Goal: Task Accomplishment & Management: Manage account settings

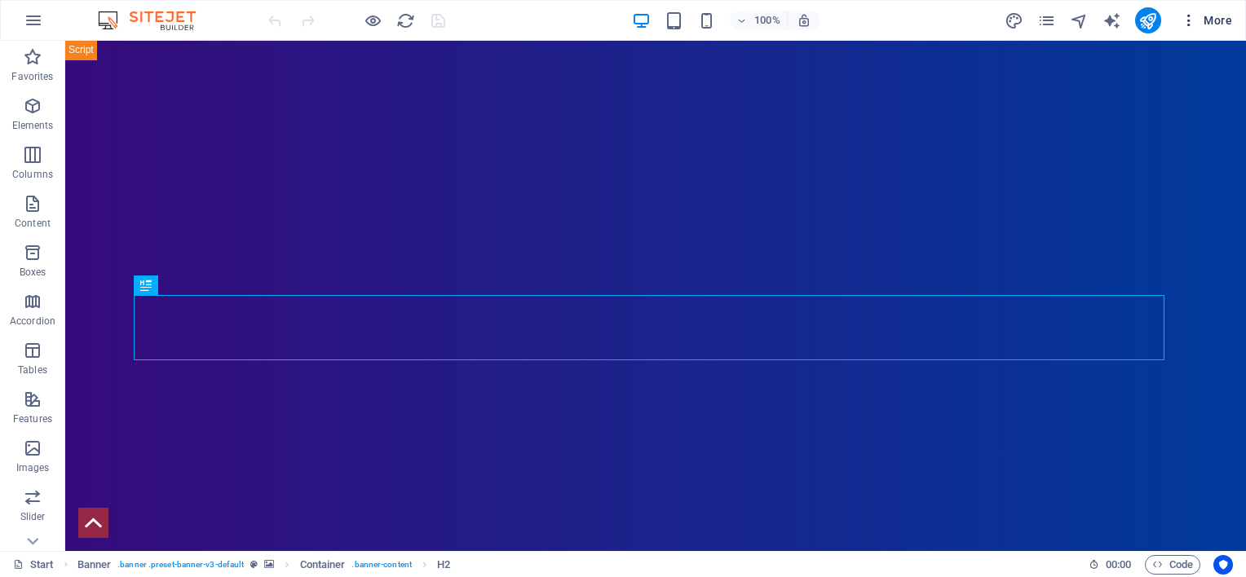
click at [1215, 17] on span "More" at bounding box center [1206, 20] width 51 height 16
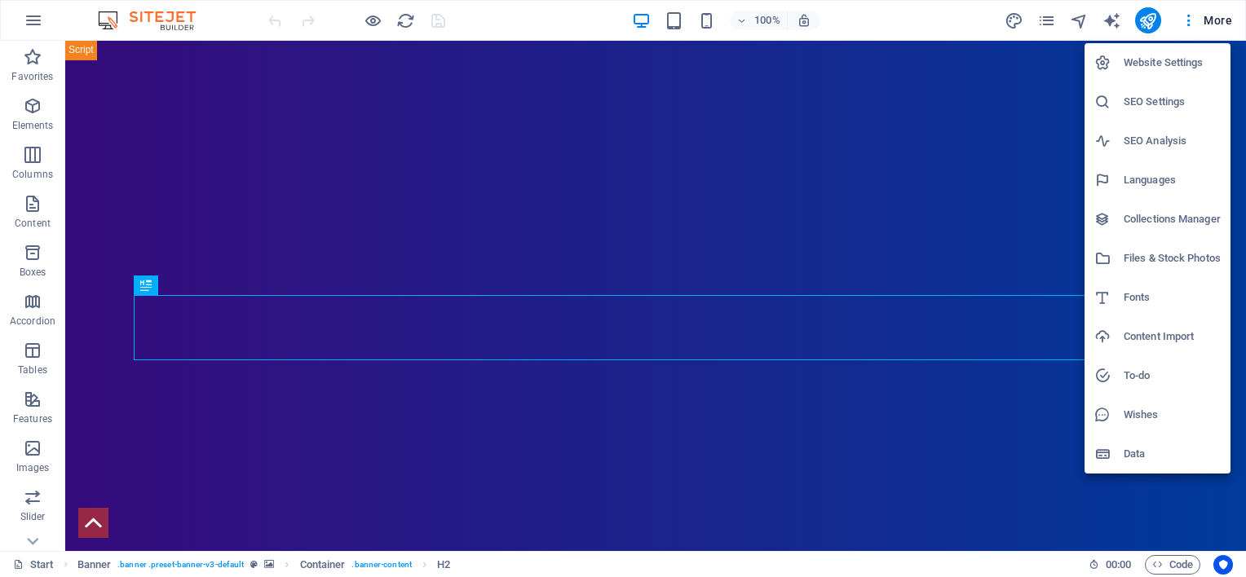
click at [1146, 96] on h6 "SEO Settings" at bounding box center [1172, 102] width 97 height 20
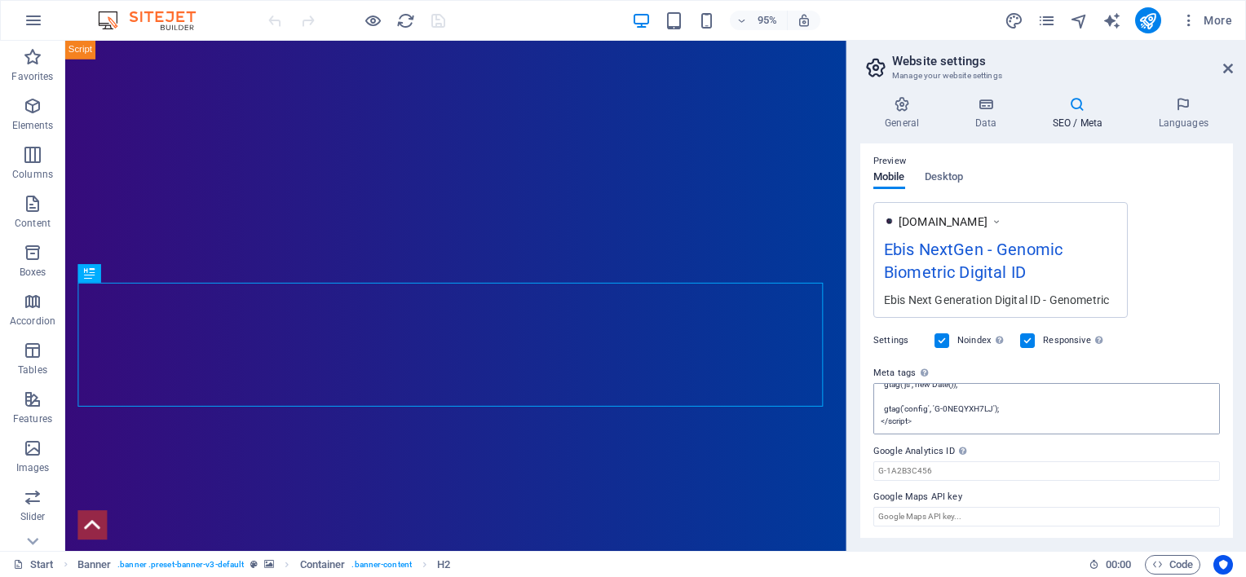
scroll to position [85, 0]
click at [933, 423] on textarea "<!-- Google tag (gtag.js) --> <script async="" src="[URL][DOMAIN_NAME]"></scrip…" at bounding box center [1046, 408] width 347 height 51
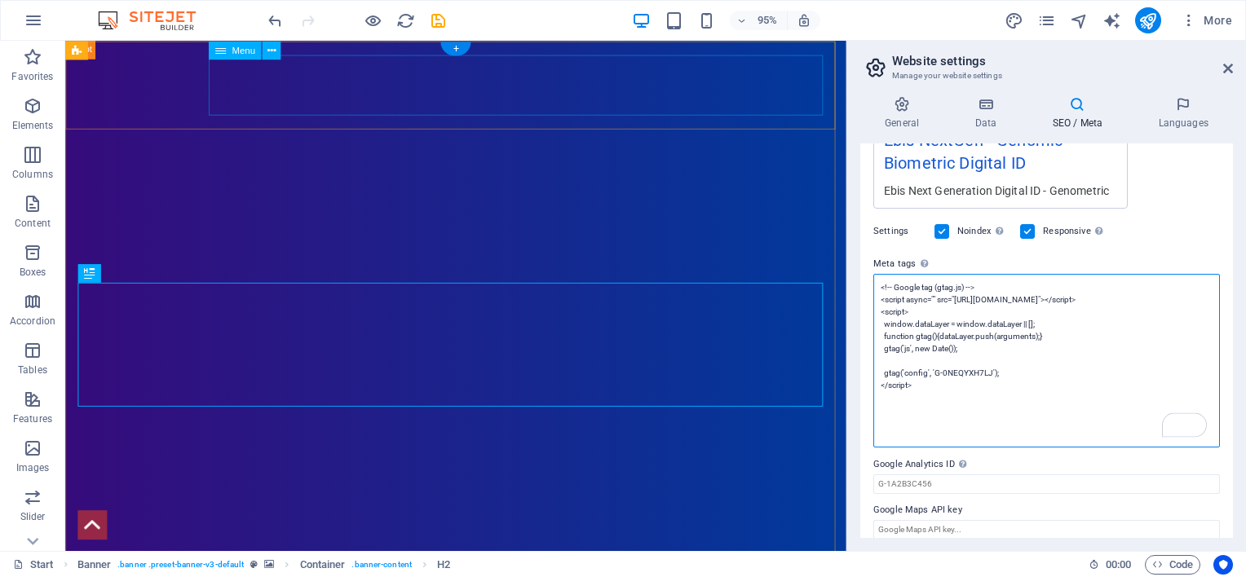
scroll to position [336, 0]
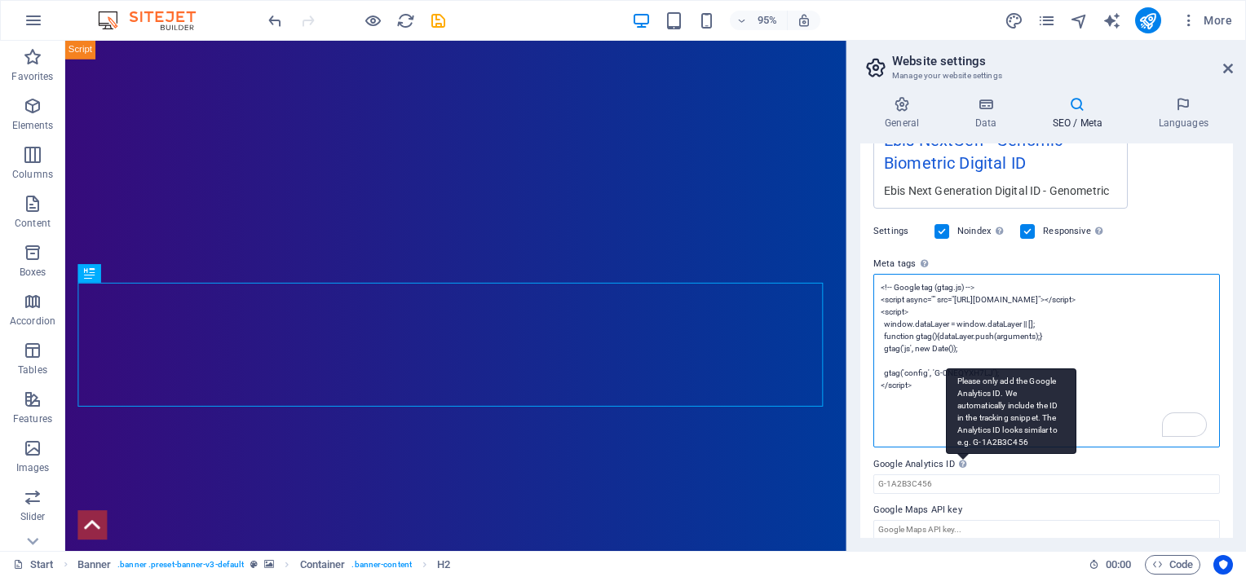
paste textarea "<meta name="cryptomus" content="5493bbba" />"
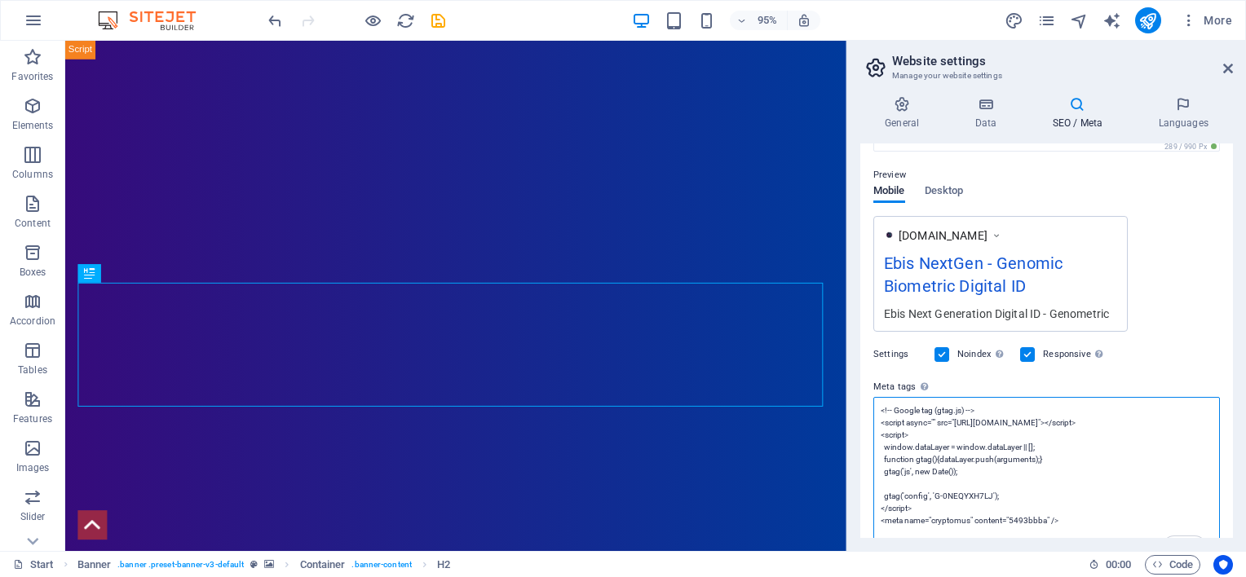
scroll to position [349, 0]
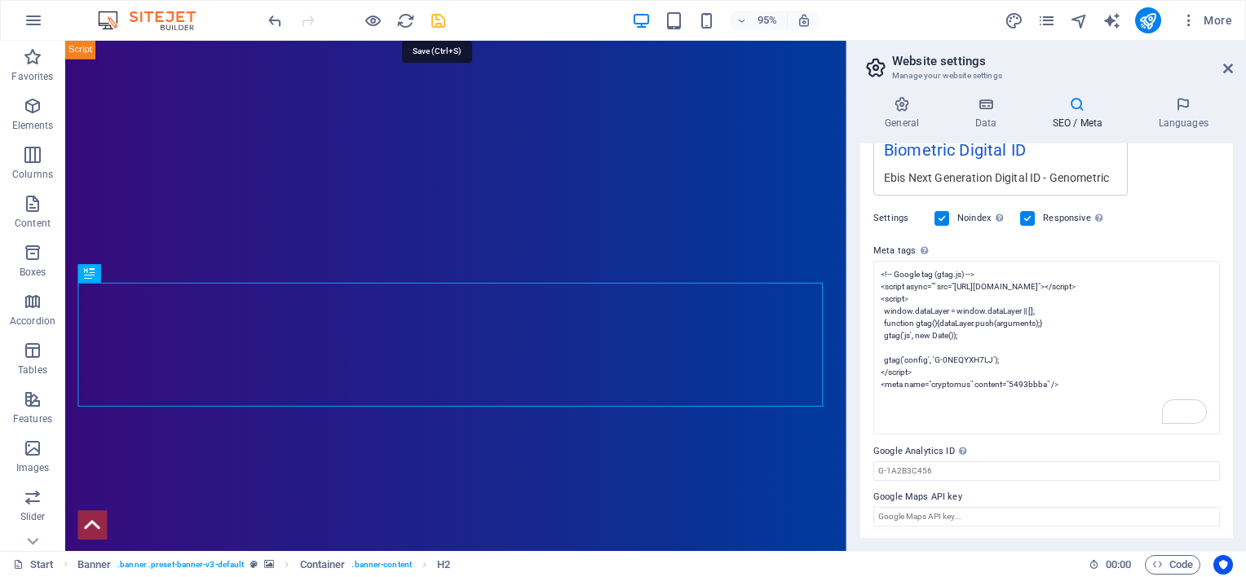
click at [437, 15] on body "Ebis Next Generation ID Limited Start (en) Favorites Elements Columns Content B…" at bounding box center [623, 288] width 1246 height 577
type textarea "<!-- Google tag (gtag.js) --> <script async="" src="[URL][DOMAIN_NAME]"></scrip…"
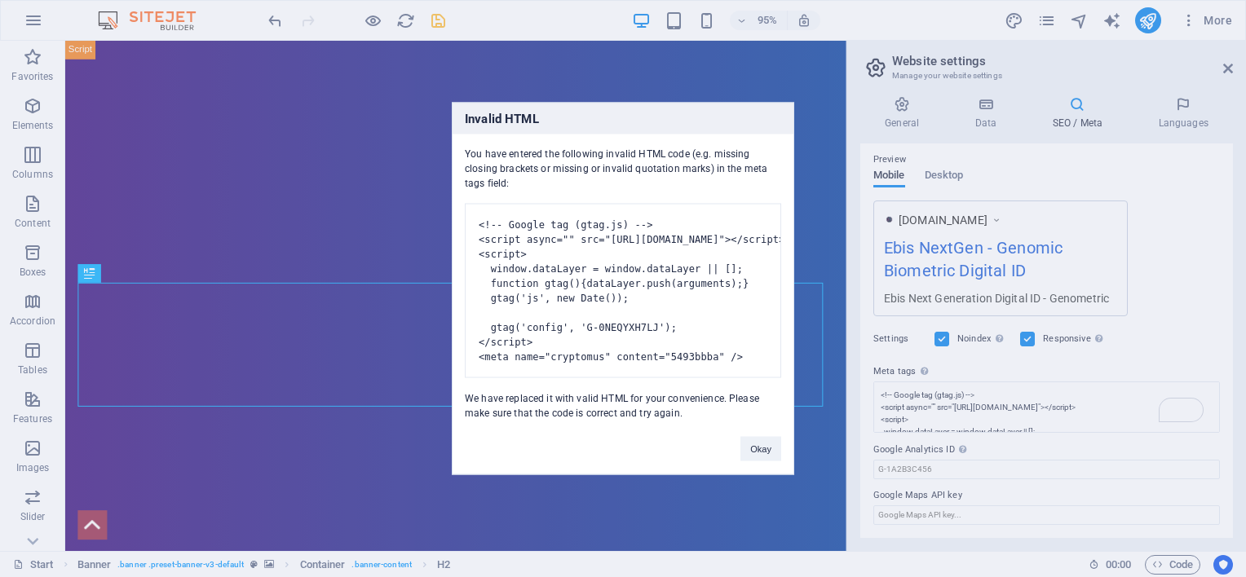
scroll to position [227, 0]
click at [753, 458] on button "Okay" at bounding box center [760, 449] width 41 height 24
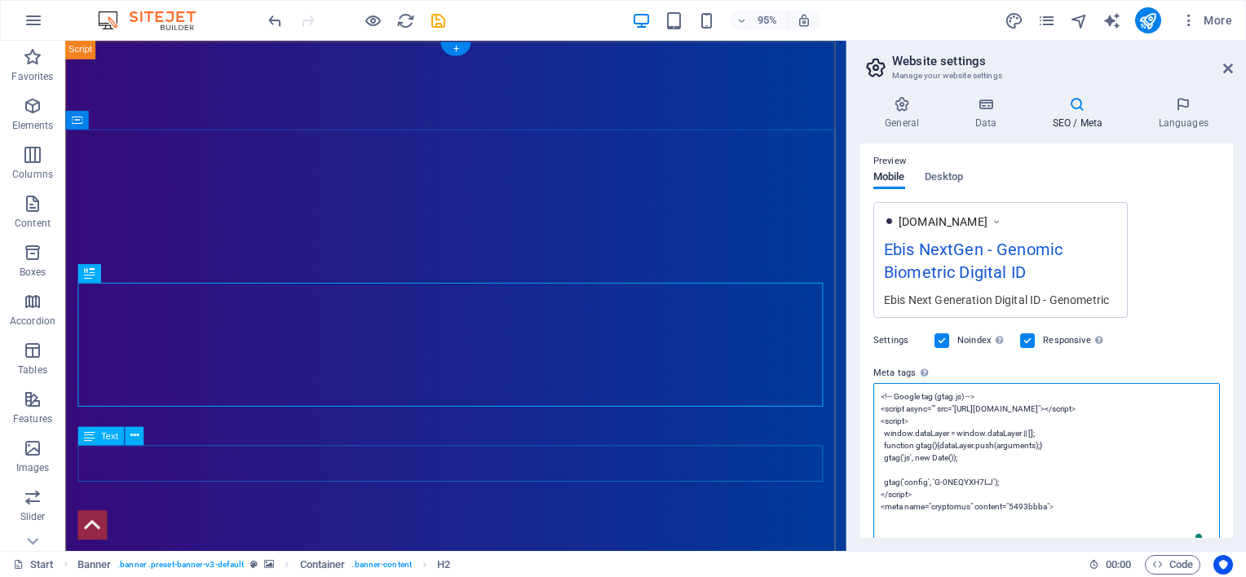
scroll to position [349, 0]
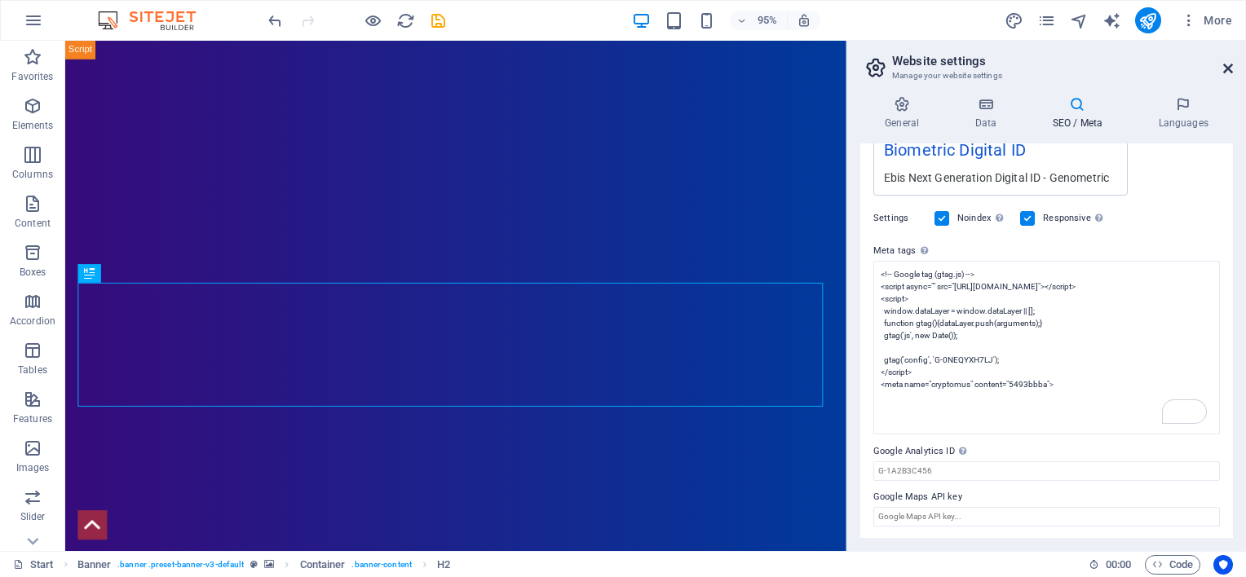
click at [1230, 67] on icon at bounding box center [1228, 68] width 10 height 13
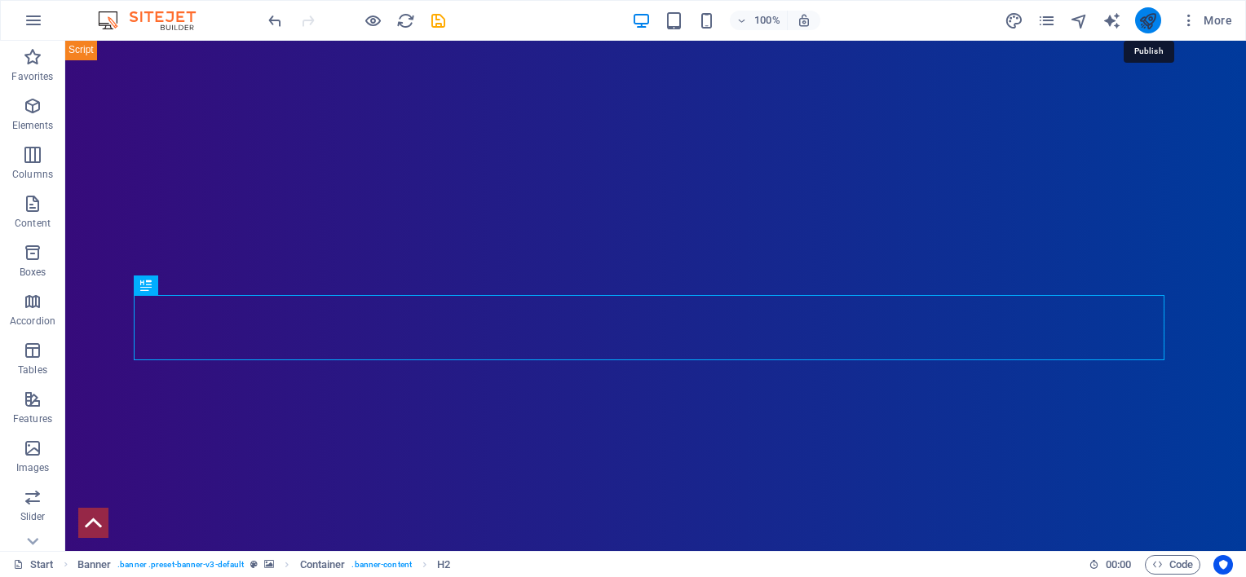
click at [1146, 18] on icon "publish" at bounding box center [1147, 20] width 19 height 19
click at [1212, 19] on span "More" at bounding box center [1206, 20] width 51 height 16
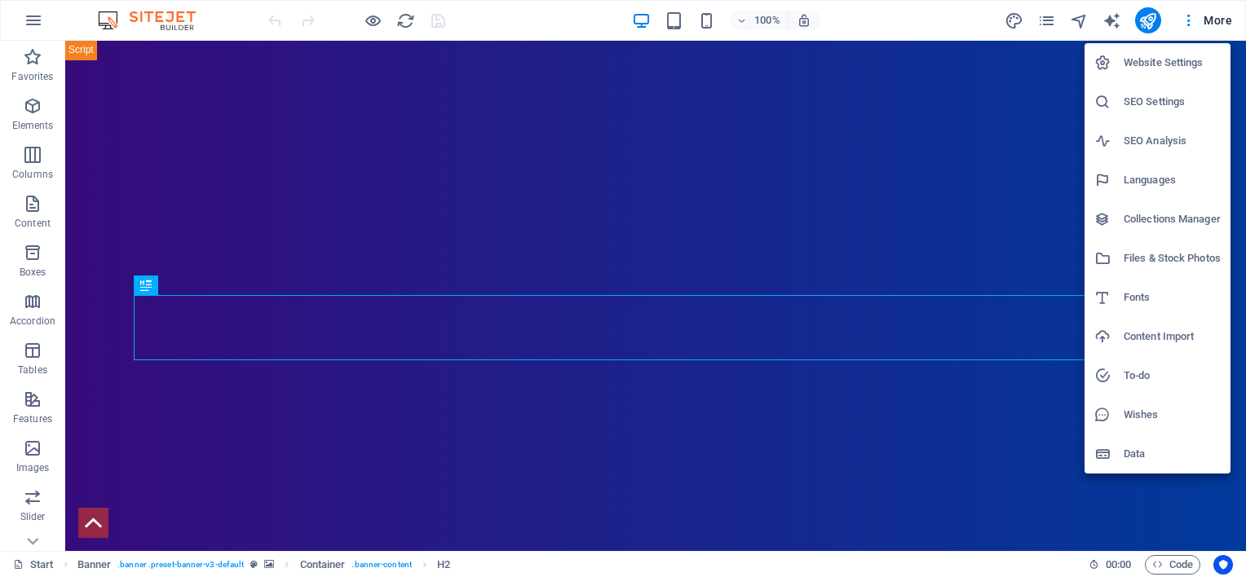
click at [1159, 137] on h6 "SEO Analysis" at bounding box center [1172, 141] width 97 height 20
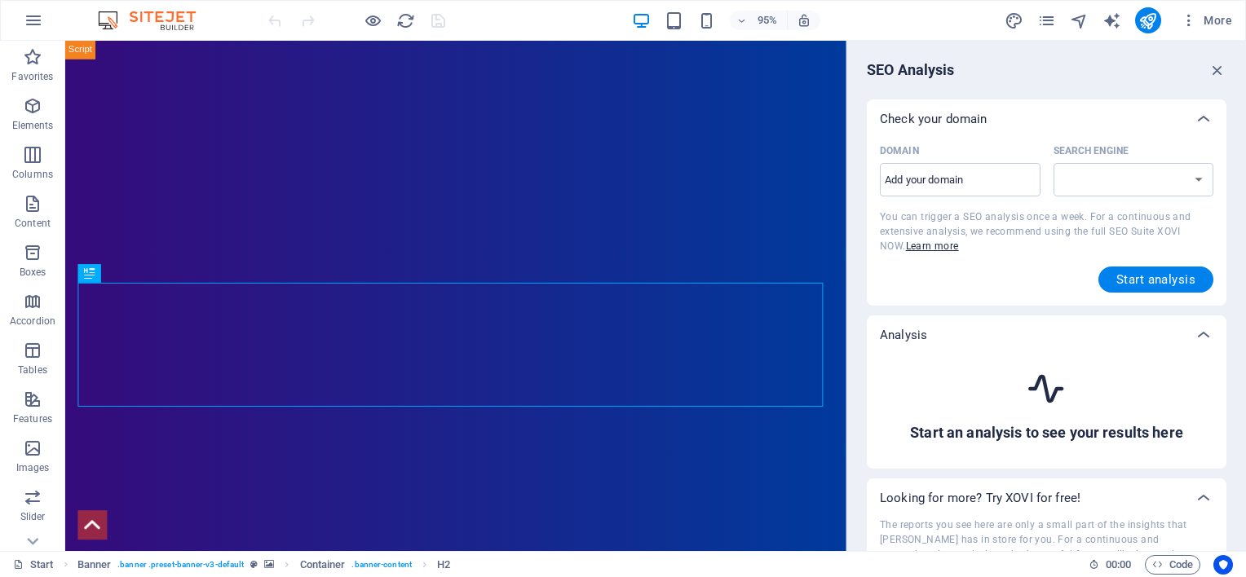
select select "google.com"
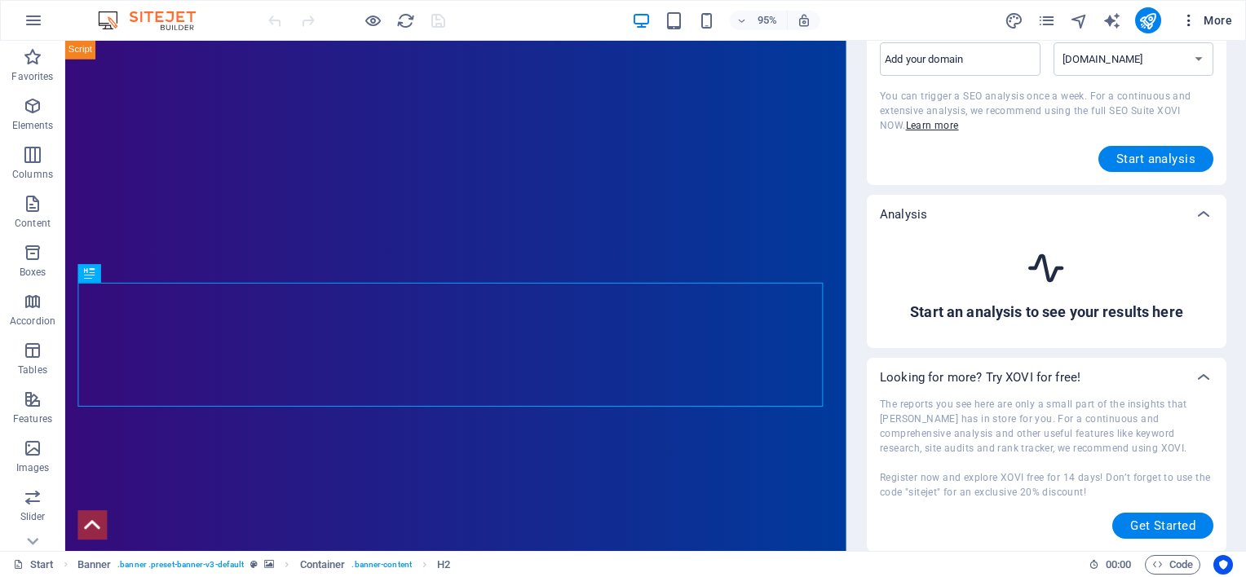
click at [1206, 19] on span "More" at bounding box center [1206, 20] width 51 height 16
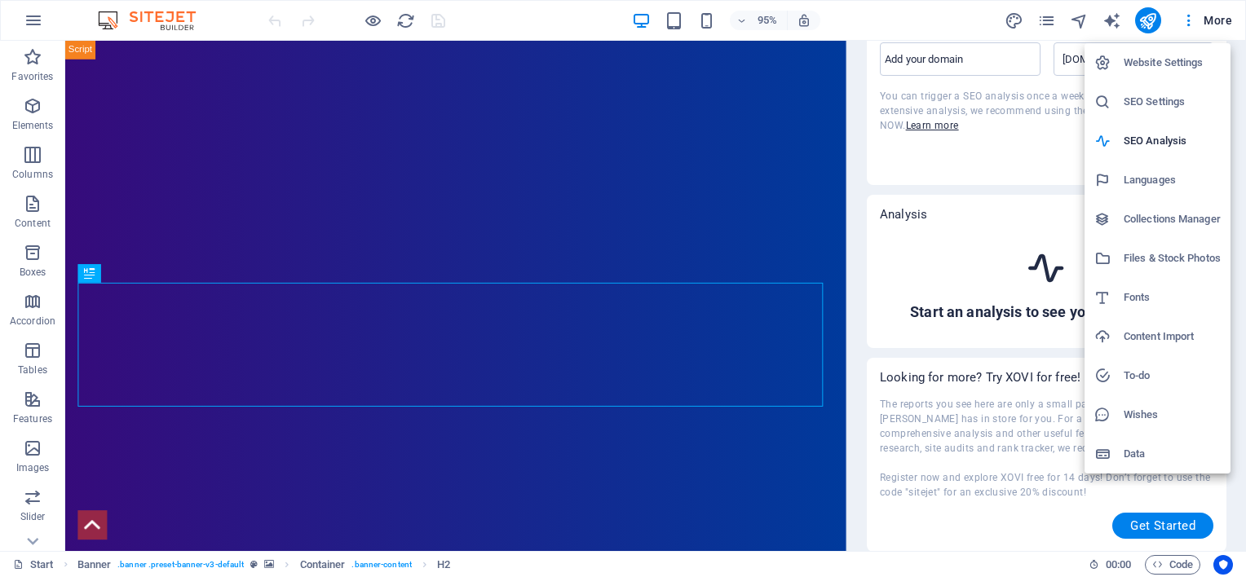
click at [1148, 94] on h6 "SEO Settings" at bounding box center [1172, 102] width 97 height 20
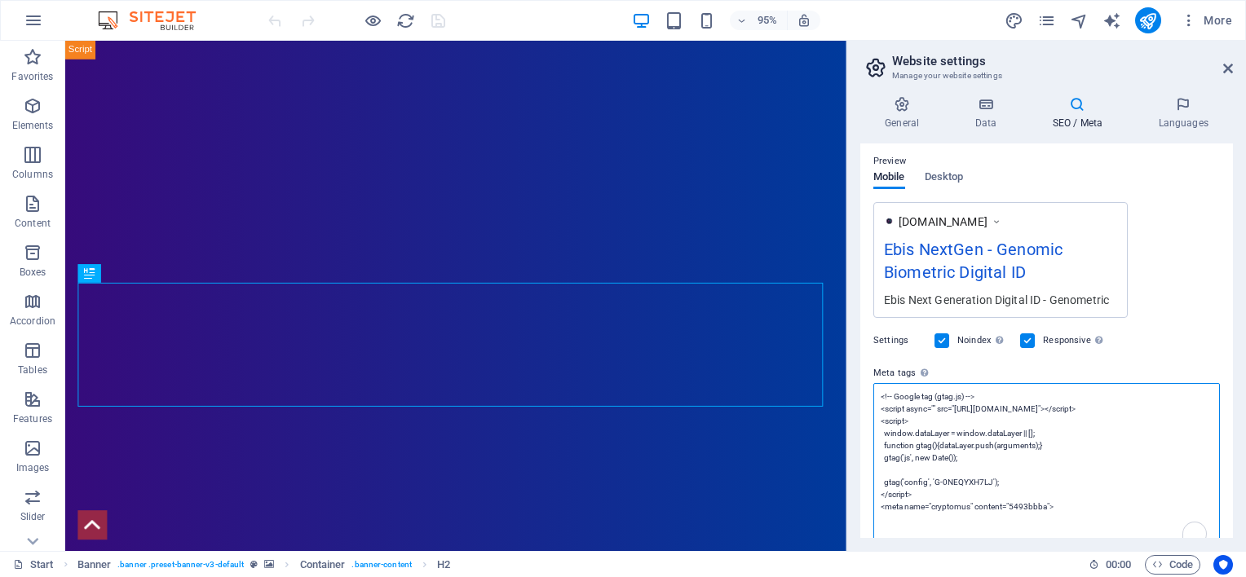
scroll to position [0, 0]
drag, startPoint x: 1060, startPoint y: 417, endPoint x: 978, endPoint y: 420, distance: 82.4
click at [978, 420] on textarea "<!-- Google tag (gtag.js) --> <script async="" src="[URL][DOMAIN_NAME]"></scrip…" at bounding box center [1046, 470] width 347 height 174
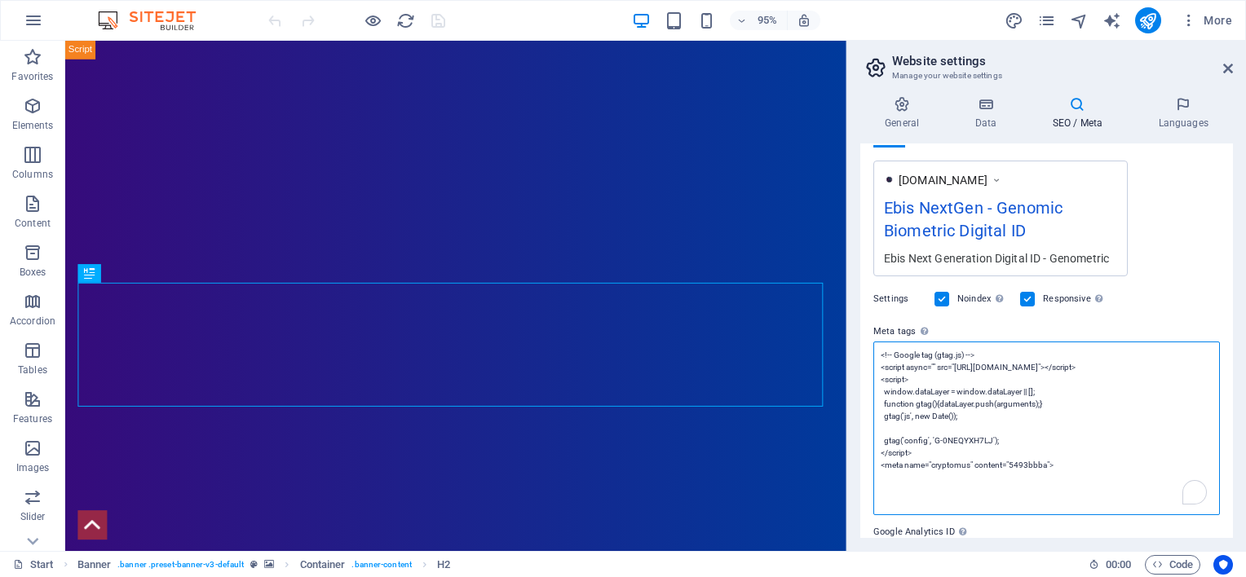
scroll to position [349, 0]
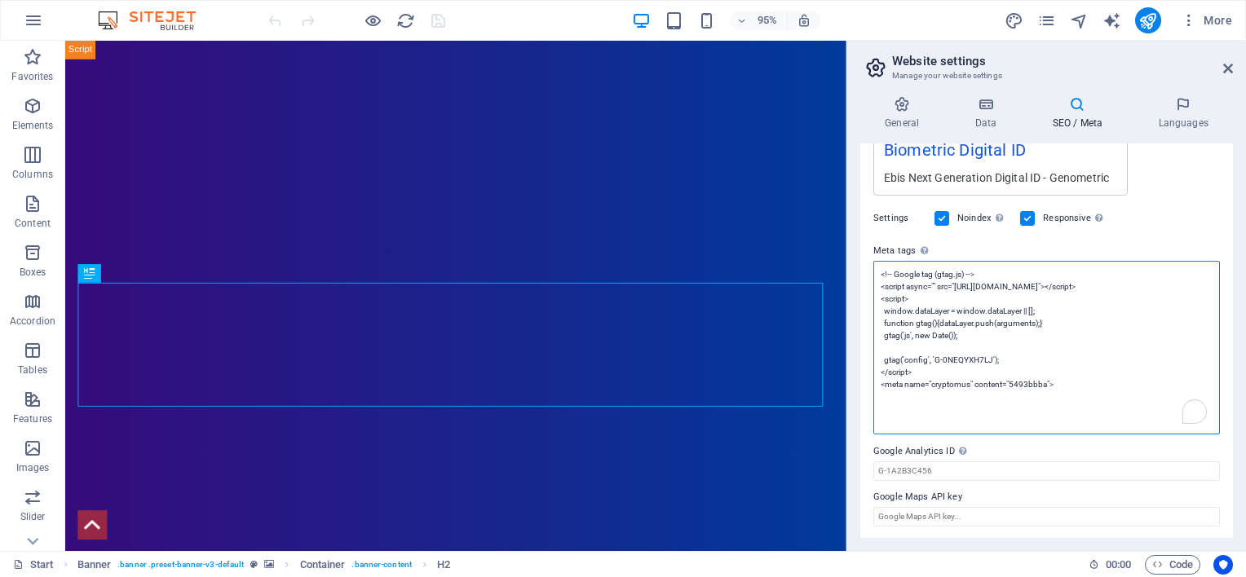
drag, startPoint x: 1058, startPoint y: 395, endPoint x: 874, endPoint y: 395, distance: 183.5
click at [874, 395] on textarea "<!-- Google tag (gtag.js) --> <script async="" src="[URL][DOMAIN_NAME]"></scrip…" at bounding box center [1046, 348] width 347 height 174
click at [882, 271] on textarea "<!-- Google tag (gtag.js) --> <script async="" src="[URL][DOMAIN_NAME]"></scrip…" at bounding box center [1046, 348] width 347 height 174
paste textarea "<meta name="cryptomus" content="5493bbba">"
type textarea "<meta name="cryptomus" content="5493bbba"> <!-- Google tag (gtag.js) --> <scrip…"
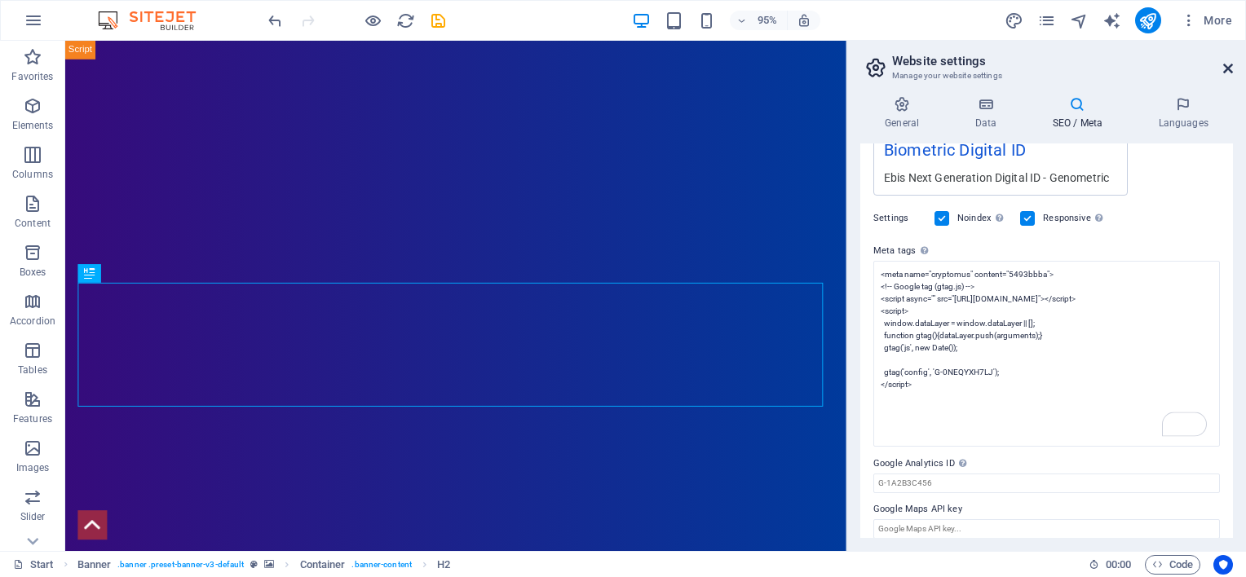
click at [1228, 68] on icon at bounding box center [1228, 68] width 10 height 13
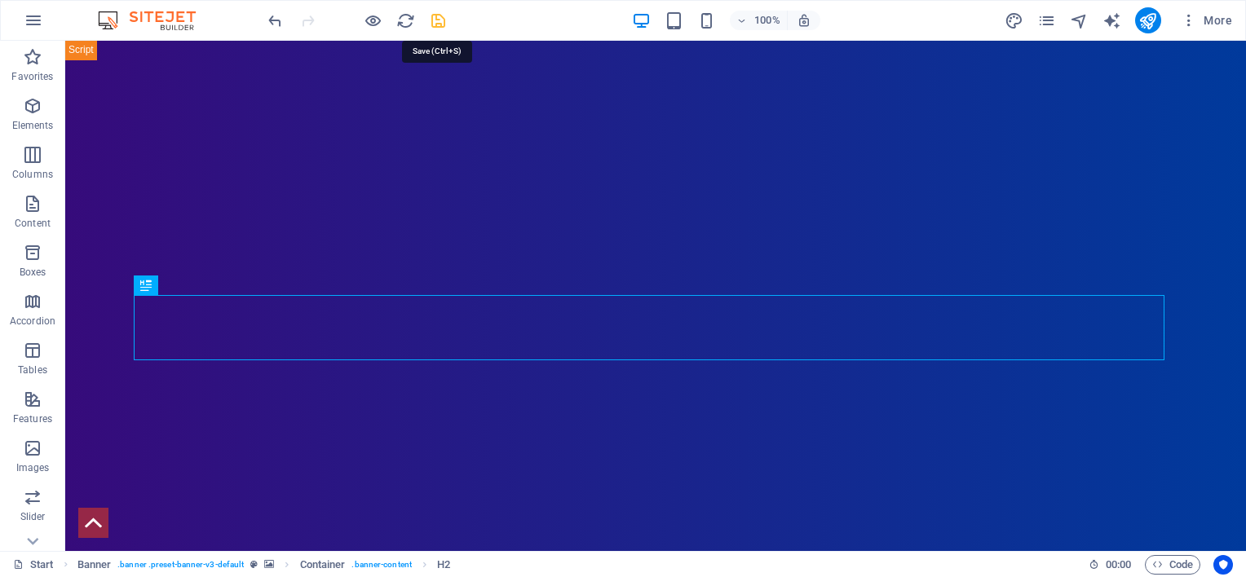
click at [440, 18] on icon "save" at bounding box center [438, 20] width 19 height 19
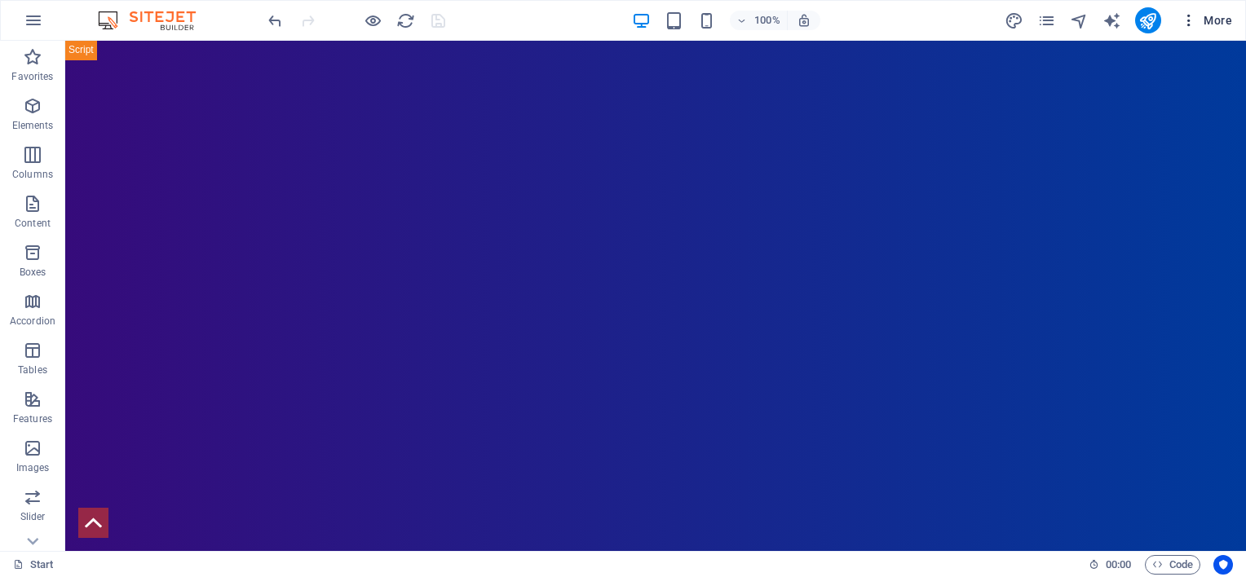
click at [1220, 23] on span "More" at bounding box center [1206, 20] width 51 height 16
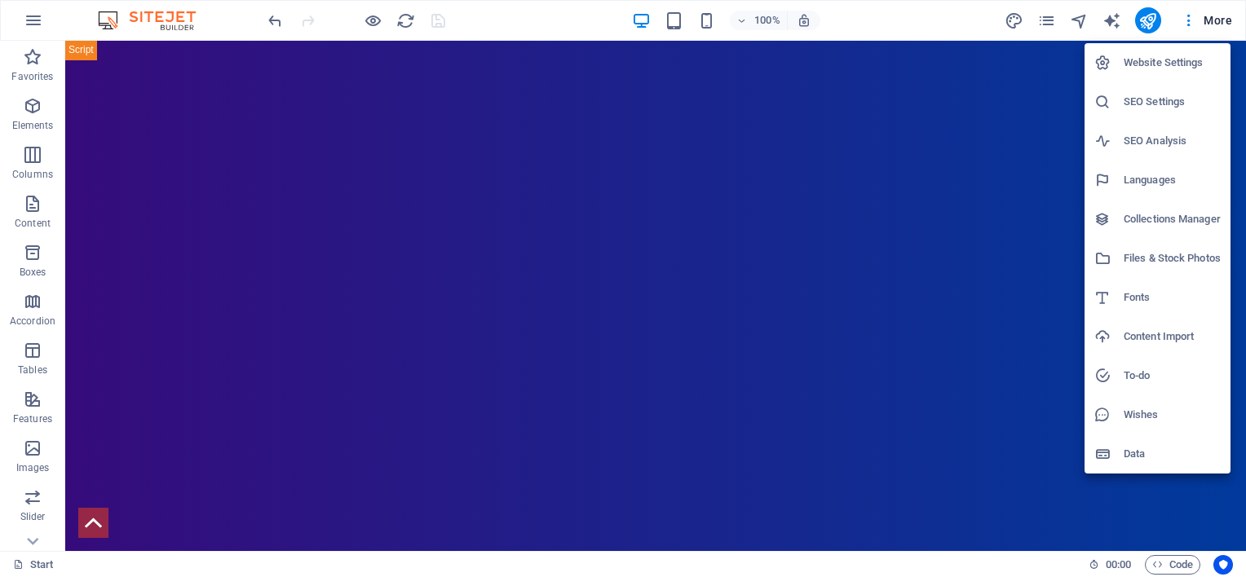
click at [1145, 98] on h6 "SEO Settings" at bounding box center [1172, 102] width 97 height 20
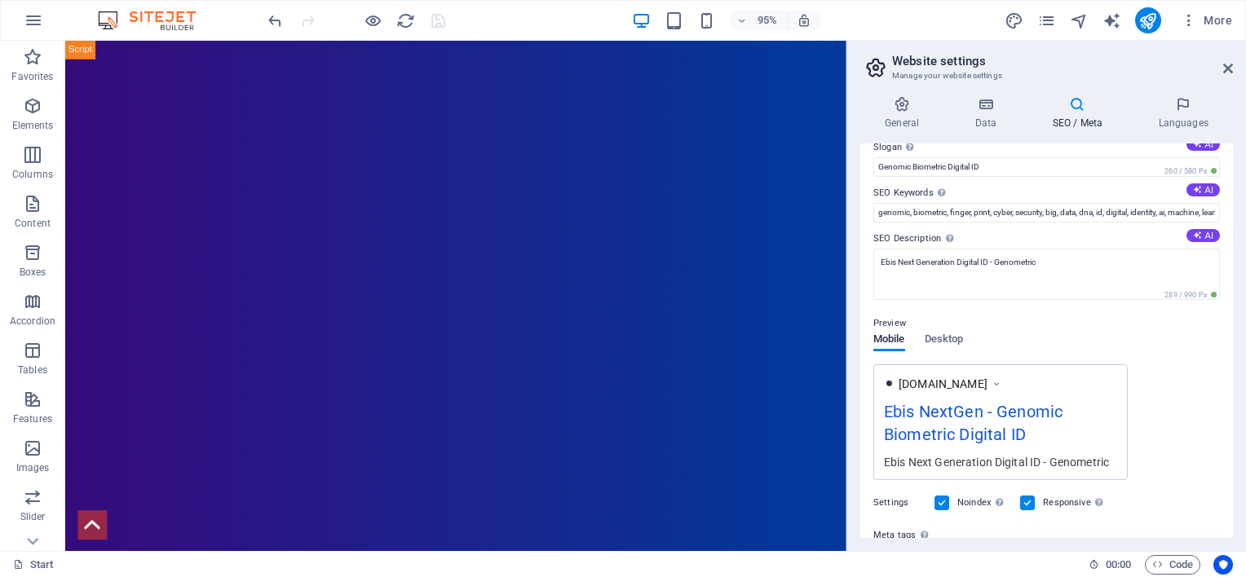
scroll to position [227, 0]
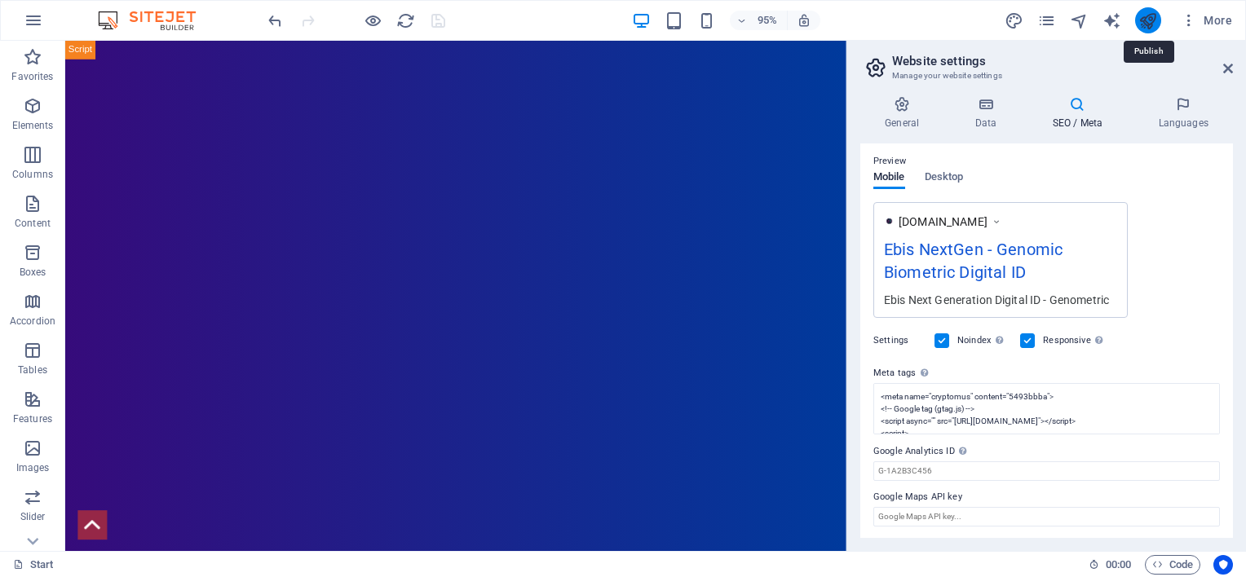
click at [1150, 19] on icon "publish" at bounding box center [1147, 20] width 19 height 19
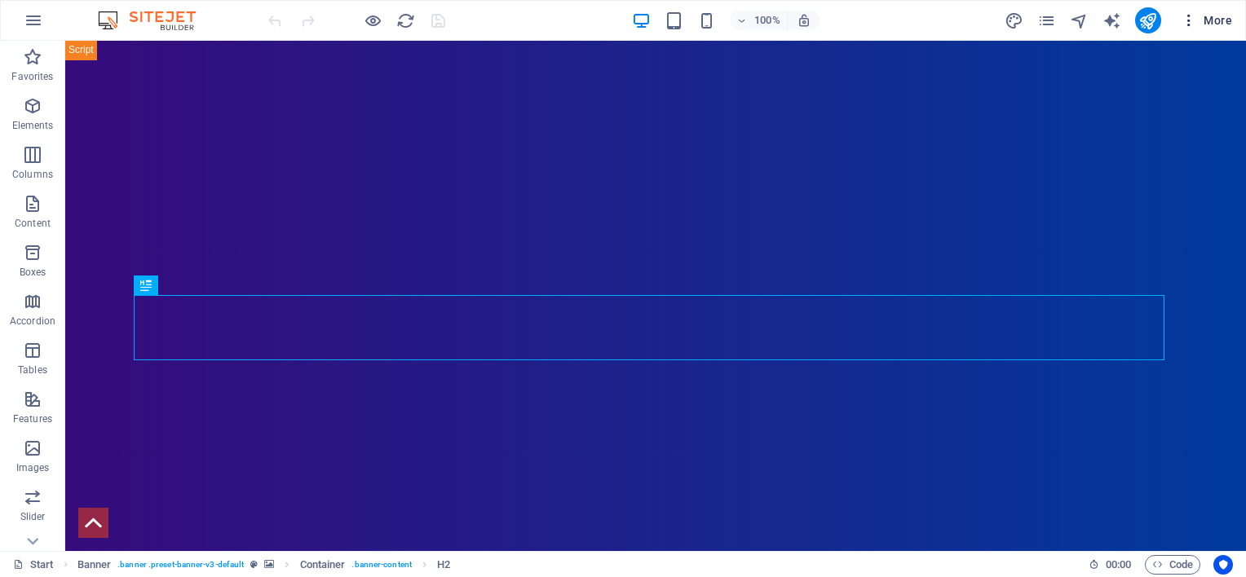
click at [1212, 15] on span "More" at bounding box center [1206, 20] width 51 height 16
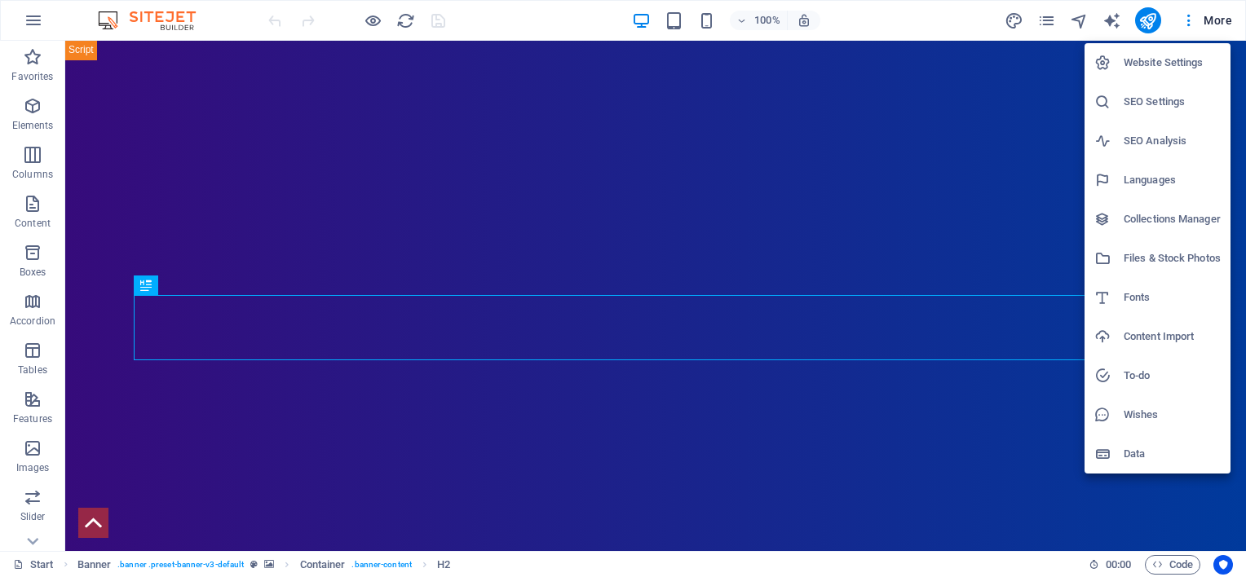
click at [1144, 97] on h6 "SEO Settings" at bounding box center [1172, 102] width 97 height 20
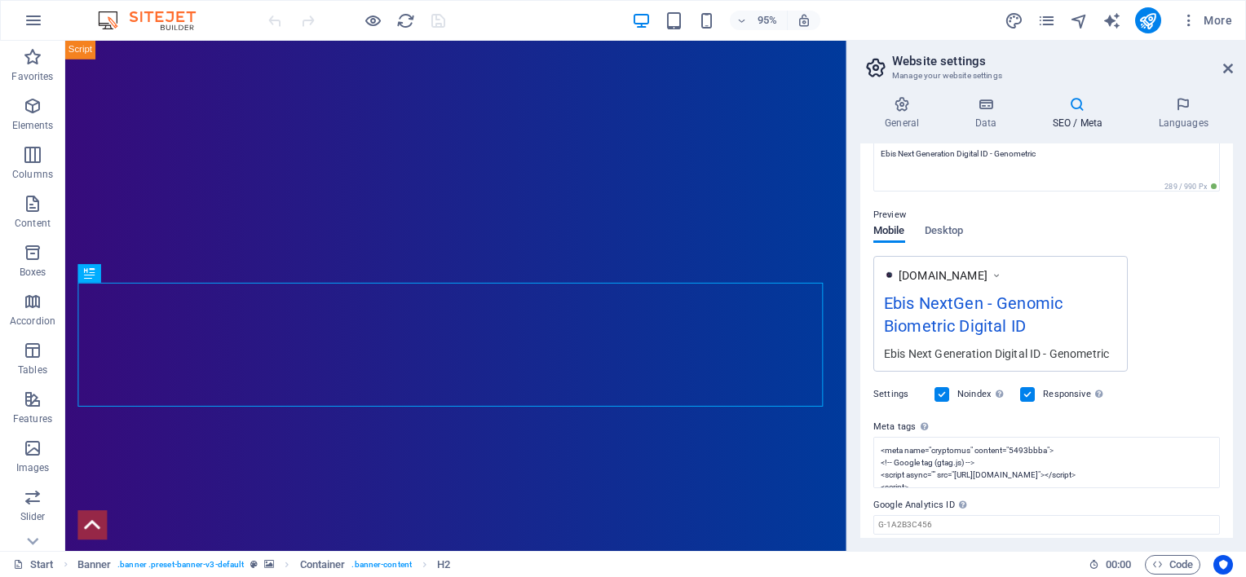
scroll to position [227, 0]
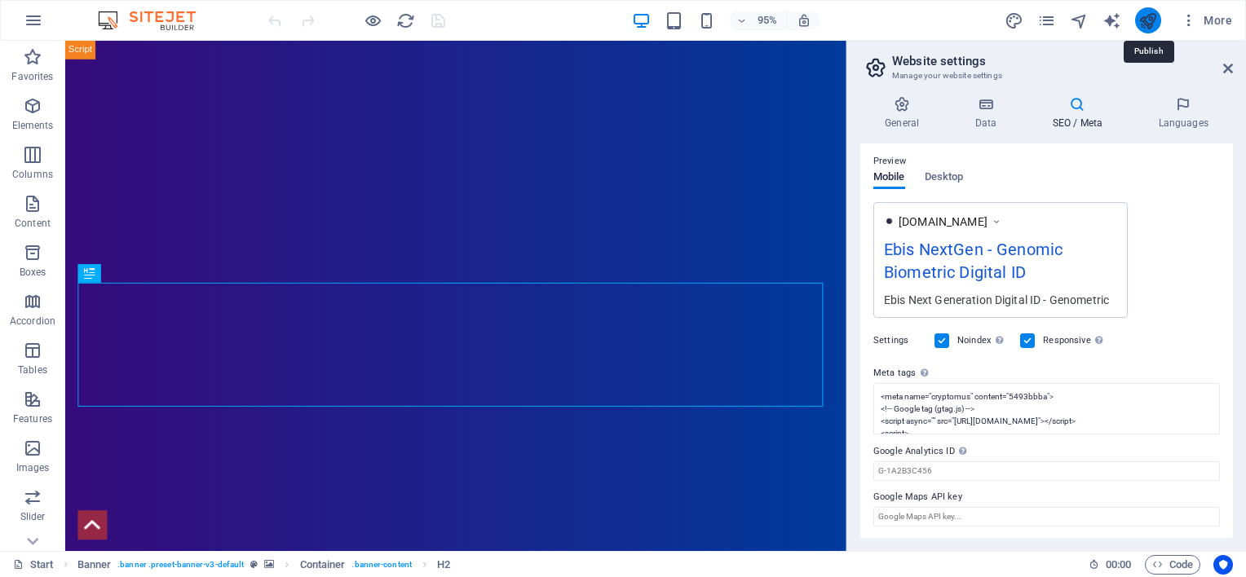
click at [1148, 20] on icon "publish" at bounding box center [1147, 20] width 19 height 19
